Goal: Find specific page/section: Find specific page/section

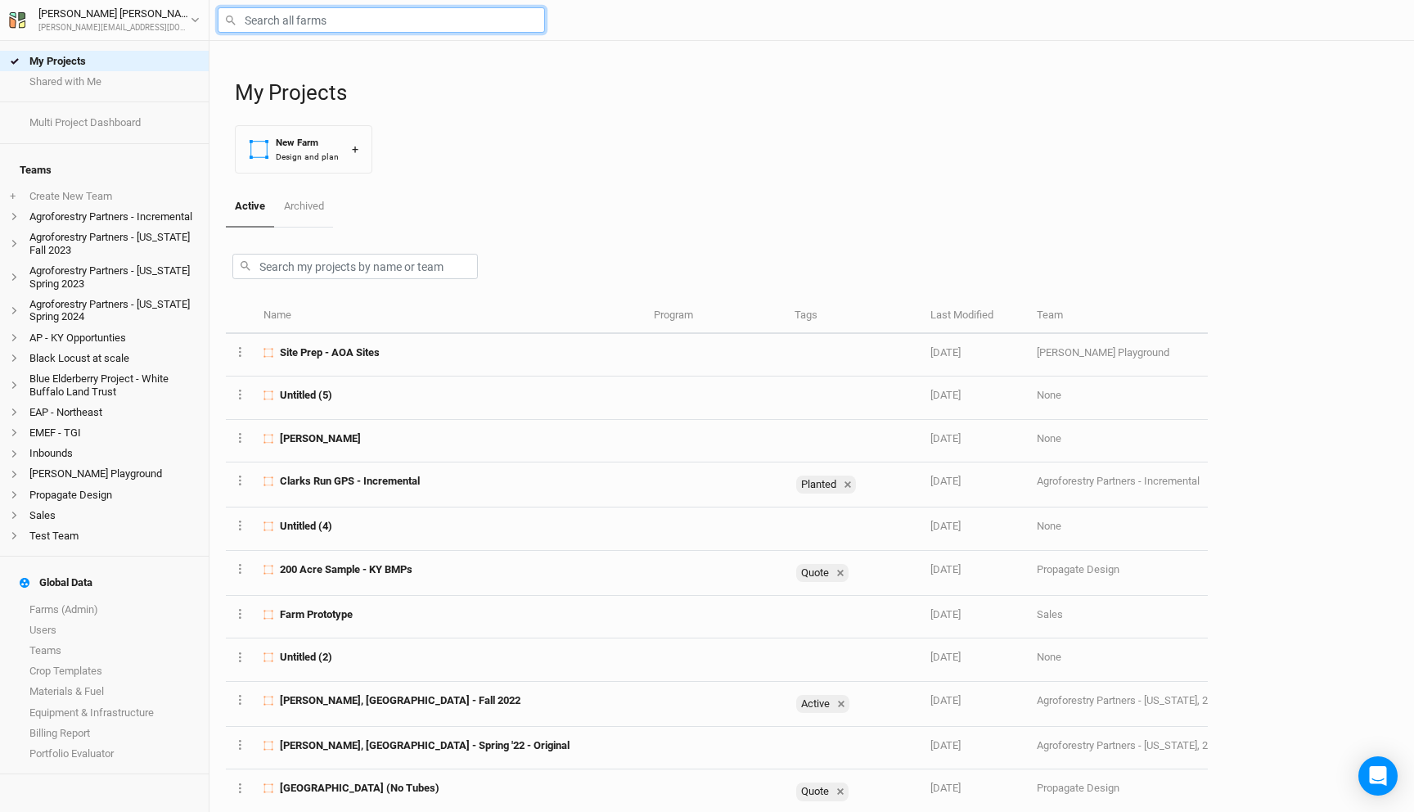
click at [321, 26] on input "text" at bounding box center [381, 19] width 327 height 25
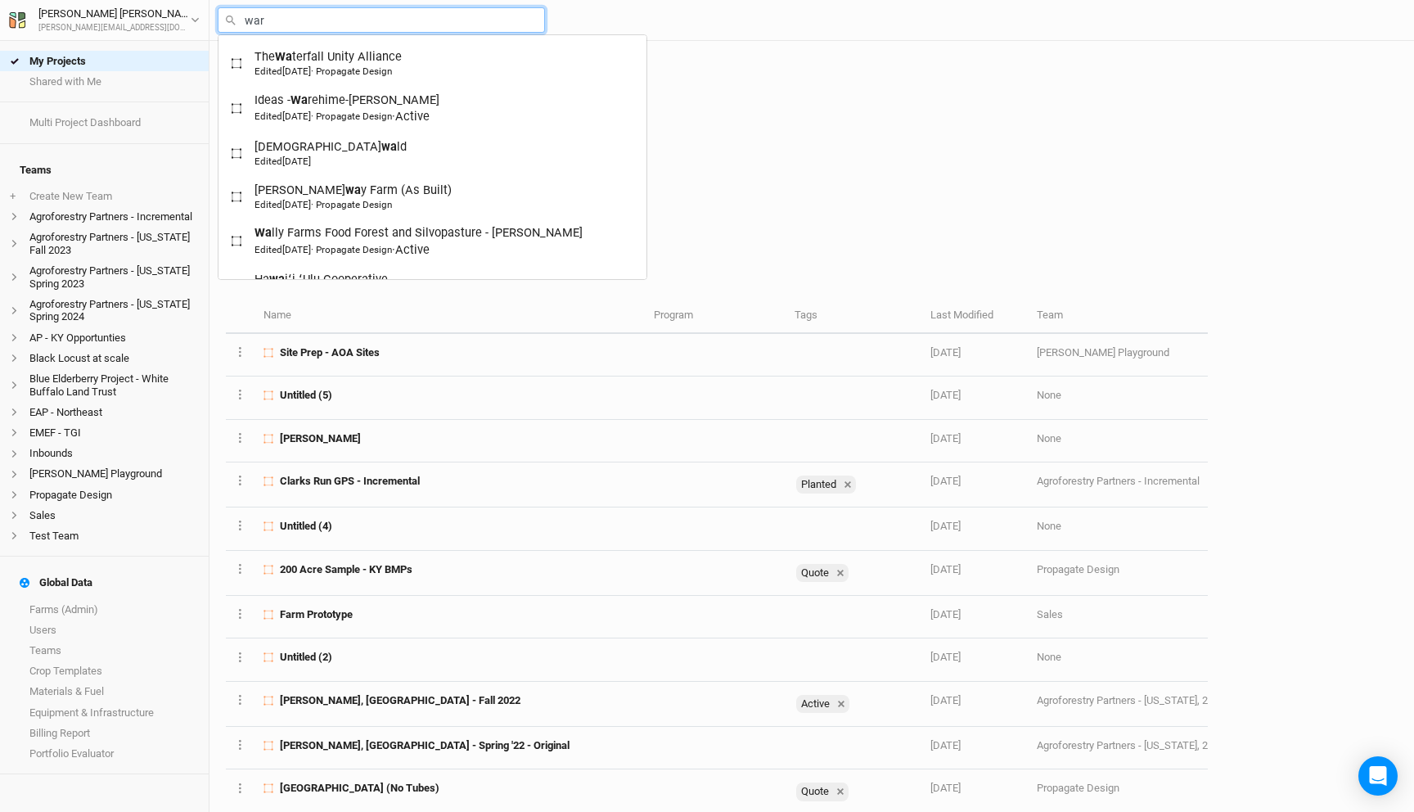
type input "ware"
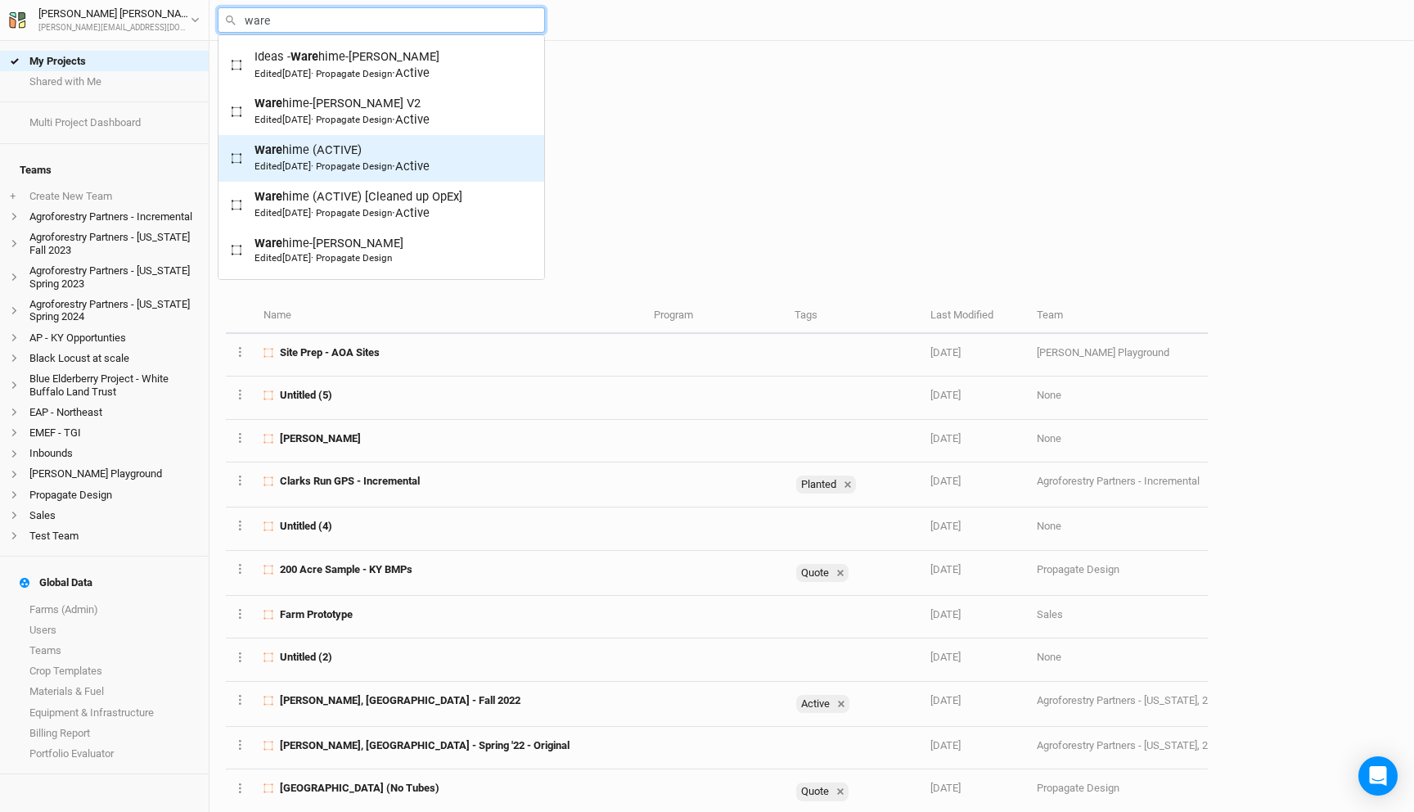
click at [372, 158] on div "Edited [DATE] · Propagate Design · Active" at bounding box center [341, 166] width 175 height 16
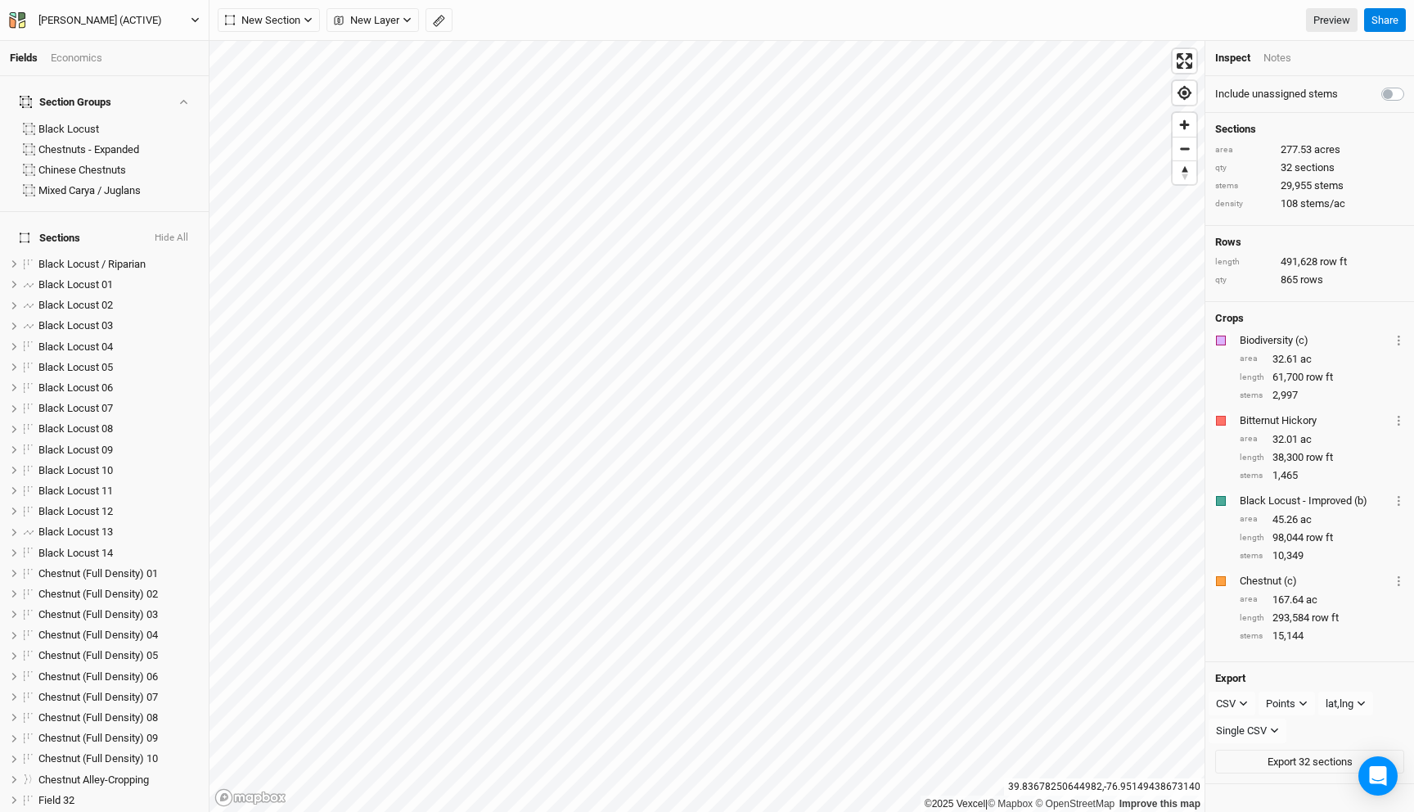
click at [113, 12] on div "[PERSON_NAME] (ACTIVE)" at bounding box center [100, 20] width 124 height 16
click at [115, 40] on button "Back" at bounding box center [135, 45] width 129 height 21
